Goal: Transaction & Acquisition: Purchase product/service

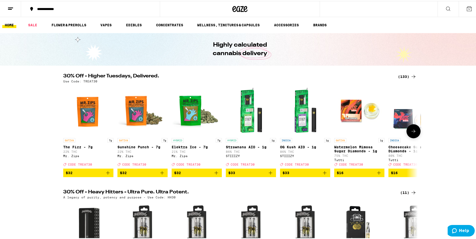
click at [411, 134] on icon at bounding box center [414, 130] width 6 height 6
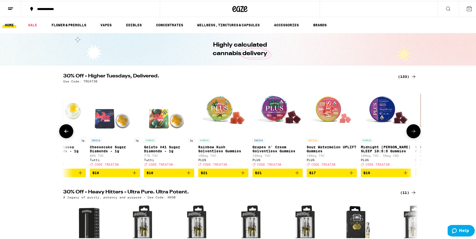
click at [411, 134] on icon at bounding box center [414, 130] width 6 height 6
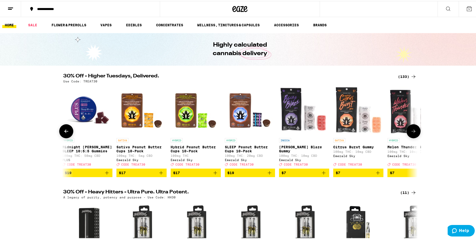
click at [411, 134] on icon at bounding box center [414, 130] width 6 height 6
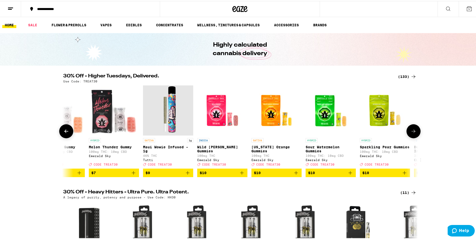
click at [411, 134] on icon at bounding box center [414, 130] width 6 height 6
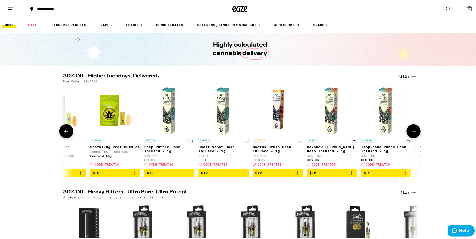
scroll to position [0, 1195]
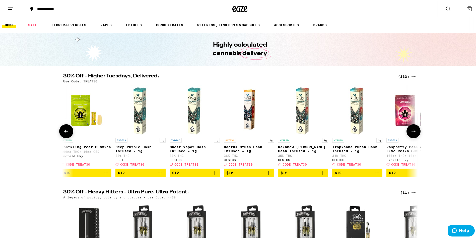
click at [411, 134] on icon at bounding box center [414, 130] width 6 height 6
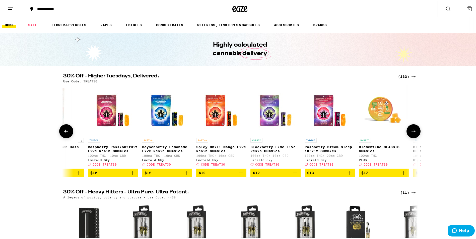
click at [411, 134] on icon at bounding box center [414, 130] width 6 height 6
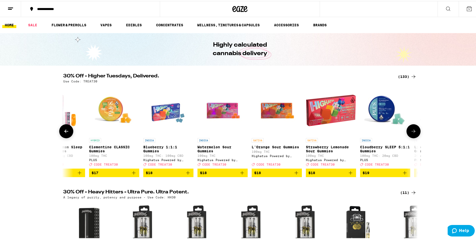
scroll to position [0, 1792]
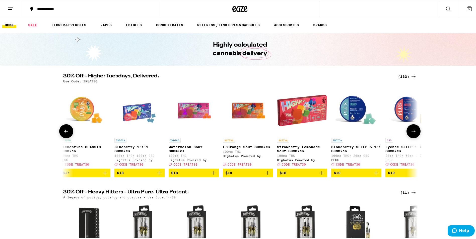
click at [411, 134] on icon at bounding box center [414, 130] width 6 height 6
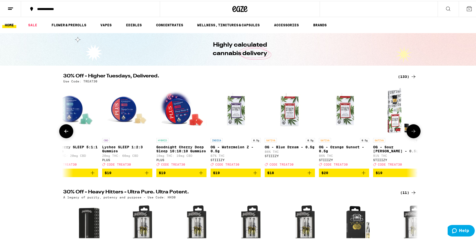
scroll to position [0, 2091]
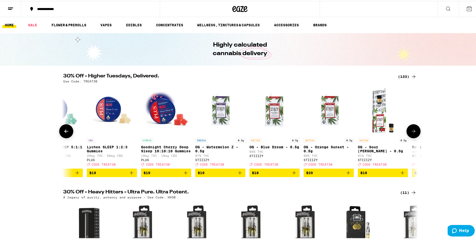
click at [411, 134] on icon at bounding box center [414, 130] width 6 height 6
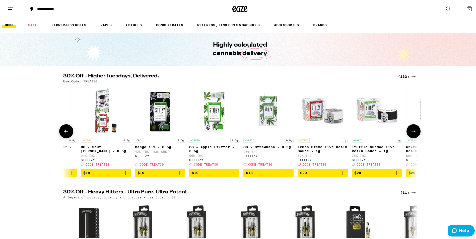
scroll to position [0, 2389]
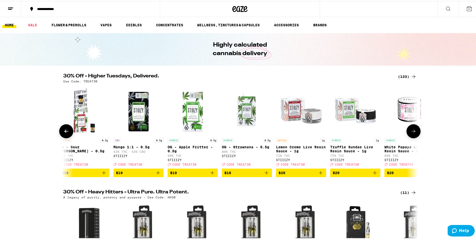
click at [411, 134] on icon at bounding box center [414, 130] width 6 height 6
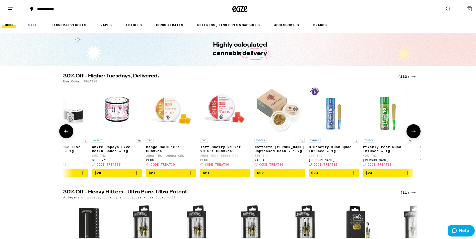
scroll to position [0, 2688]
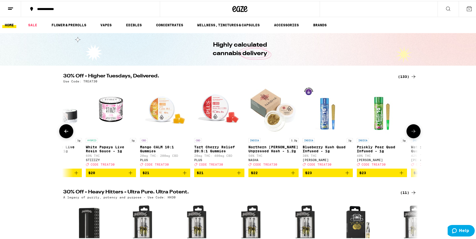
click at [411, 134] on icon at bounding box center [414, 130] width 6 height 6
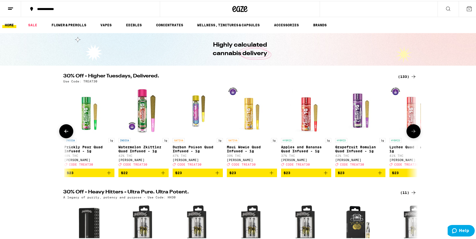
scroll to position [0, 2986]
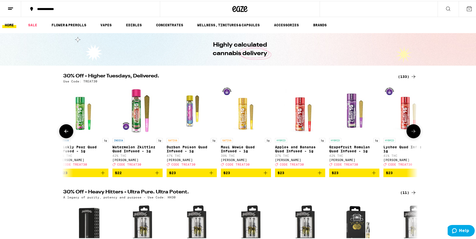
click at [411, 134] on icon at bounding box center [414, 130] width 6 height 6
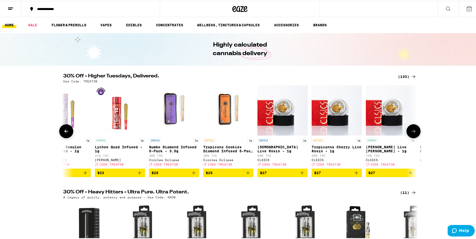
scroll to position [0, 3285]
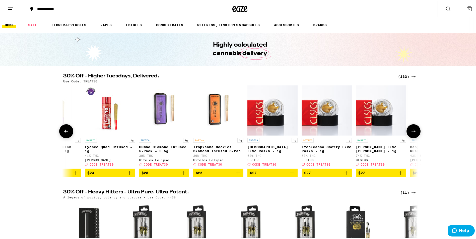
click at [411, 134] on icon at bounding box center [414, 130] width 6 height 6
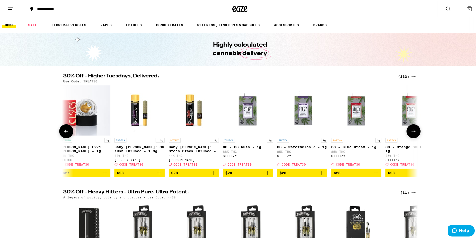
scroll to position [0, 3584]
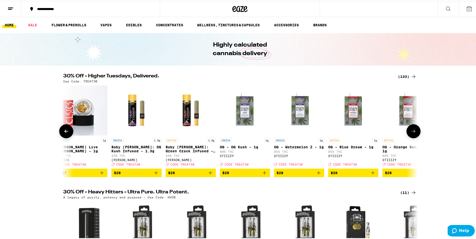
click at [411, 134] on icon at bounding box center [414, 130] width 6 height 6
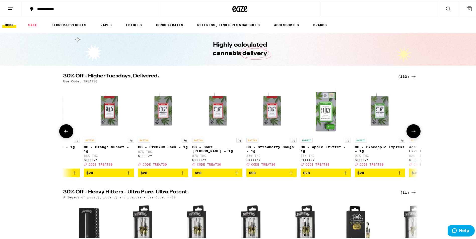
click at [411, 134] on icon at bounding box center [414, 130] width 6 height 6
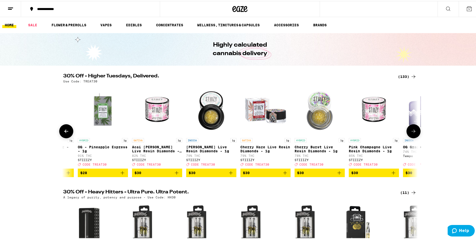
scroll to position [0, 4181]
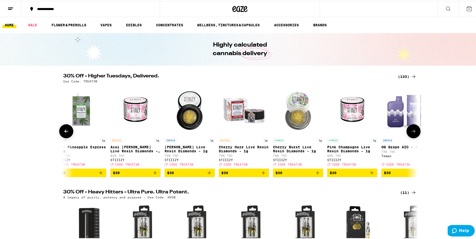
click at [411, 134] on icon at bounding box center [414, 130] width 6 height 6
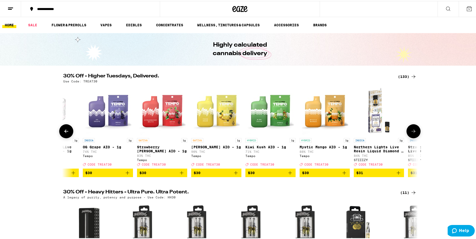
click at [411, 134] on icon at bounding box center [414, 130] width 6 height 6
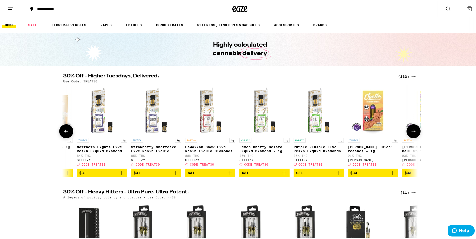
scroll to position [0, 4778]
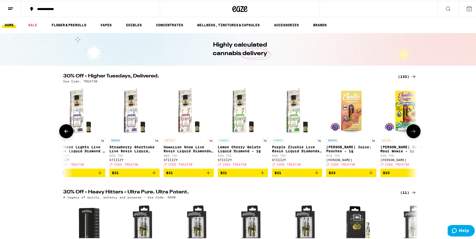
click at [411, 134] on icon at bounding box center [414, 130] width 6 height 6
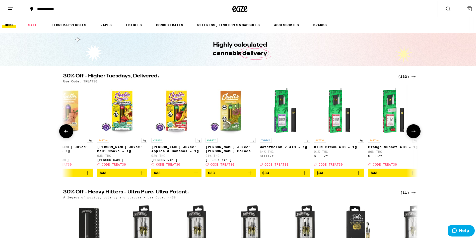
scroll to position [0, 5077]
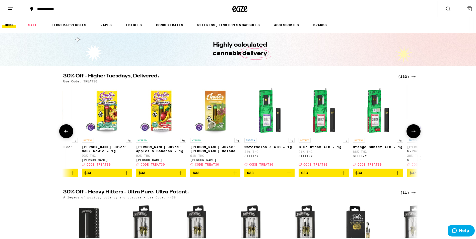
click at [66, 131] on icon at bounding box center [66, 130] width 6 height 6
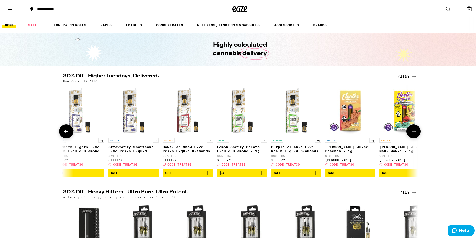
scroll to position [0, 4778]
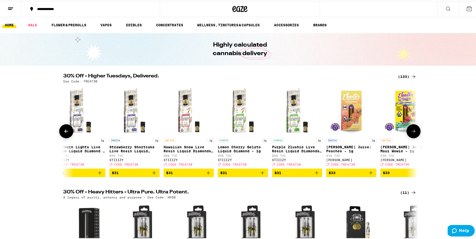
click at [413, 134] on icon at bounding box center [414, 130] width 6 height 6
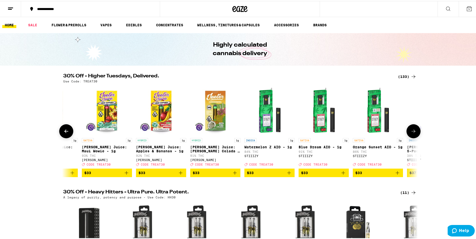
click at [413, 134] on icon at bounding box center [414, 130] width 6 height 6
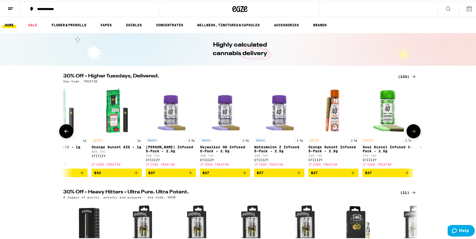
scroll to position [0, 5376]
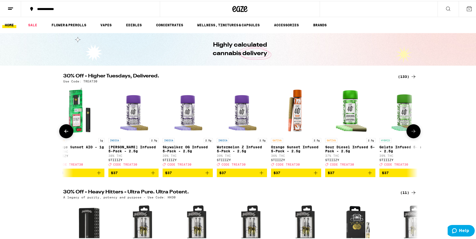
click at [259, 174] on icon "Add to bag" at bounding box center [261, 172] width 6 height 6
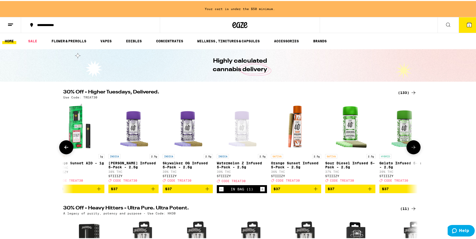
click at [412, 148] on icon at bounding box center [414, 147] width 6 height 6
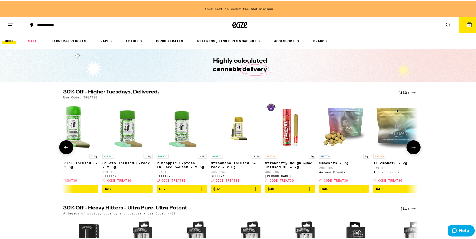
scroll to position [0, 5674]
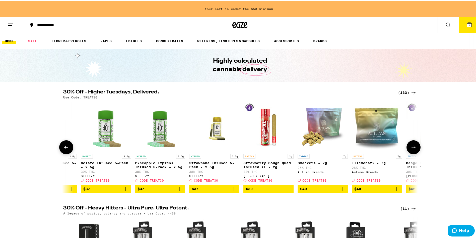
click at [412, 148] on icon at bounding box center [414, 147] width 6 height 6
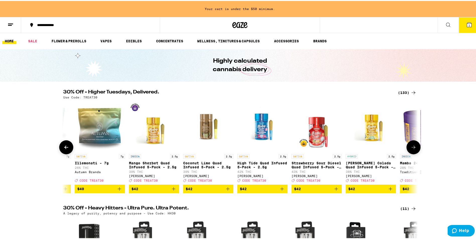
scroll to position [0, 5973]
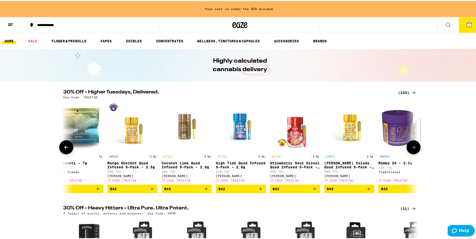
click at [412, 148] on icon at bounding box center [414, 147] width 6 height 6
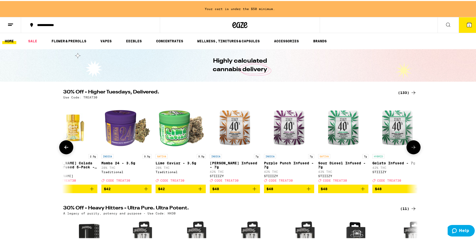
scroll to position [0, 6272]
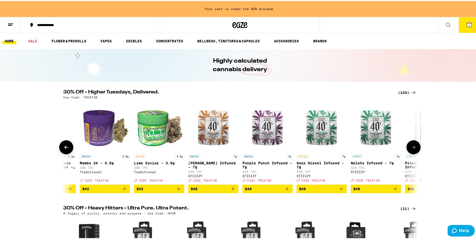
click at [412, 148] on icon at bounding box center [414, 147] width 6 height 6
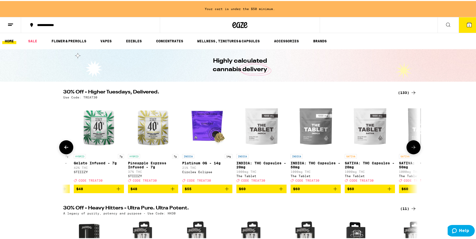
scroll to position [0, 6570]
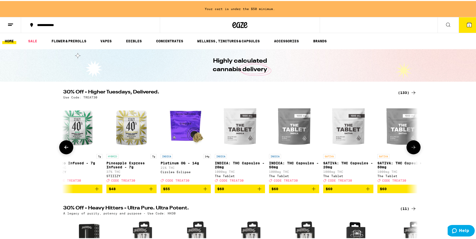
click at [412, 148] on icon at bounding box center [414, 147] width 6 height 6
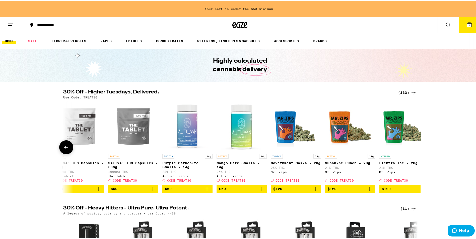
scroll to position [0, 6856]
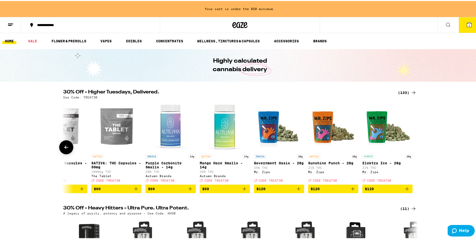
click at [412, 148] on div at bounding box center [414, 147] width 14 height 14
